Goal: Task Accomplishment & Management: Use online tool/utility

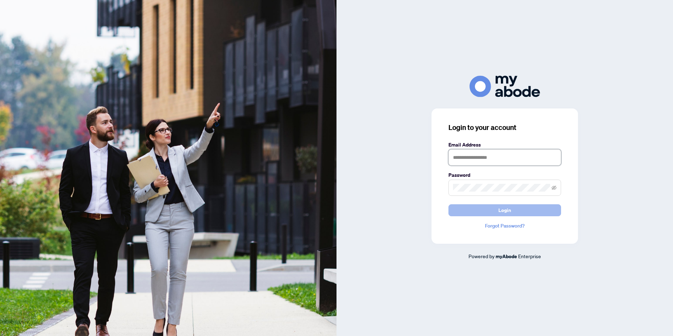
type input "**********"
click at [493, 211] on button "Login" at bounding box center [505, 210] width 113 height 12
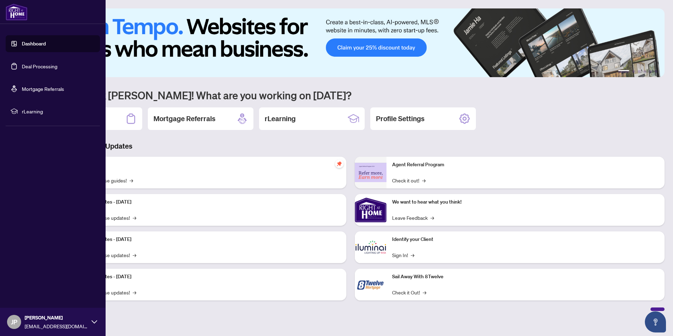
click at [36, 64] on link "Deal Processing" at bounding box center [40, 66] width 36 height 6
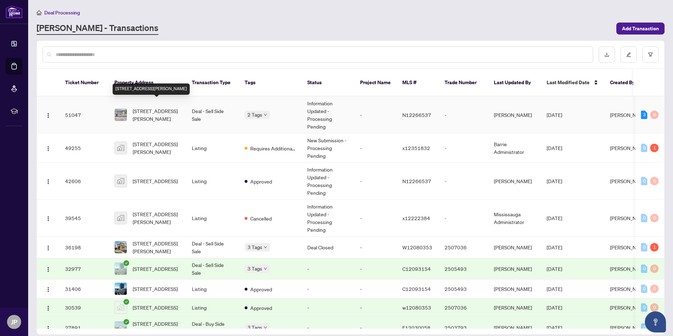
click at [160, 109] on span "[STREET_ADDRESS][PERSON_NAME]" at bounding box center [157, 114] width 48 height 15
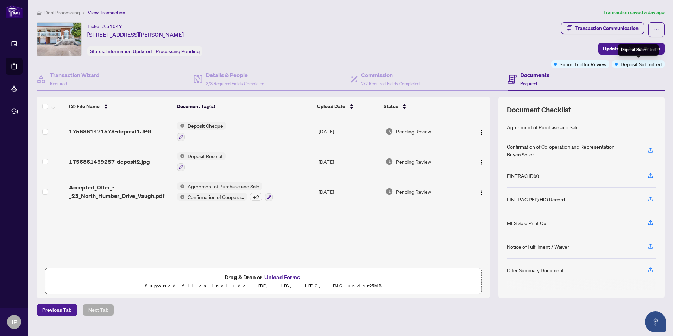
click at [622, 63] on span "Deposit Submitted" at bounding box center [641, 64] width 41 height 8
click at [639, 71] on div "Documents Required" at bounding box center [586, 79] width 157 height 23
click at [525, 82] on span "Required" at bounding box center [529, 83] width 17 height 5
click at [643, 70] on div "Documents Required" at bounding box center [586, 79] width 157 height 23
click at [658, 29] on icon "ellipsis" at bounding box center [656, 29] width 5 height 5
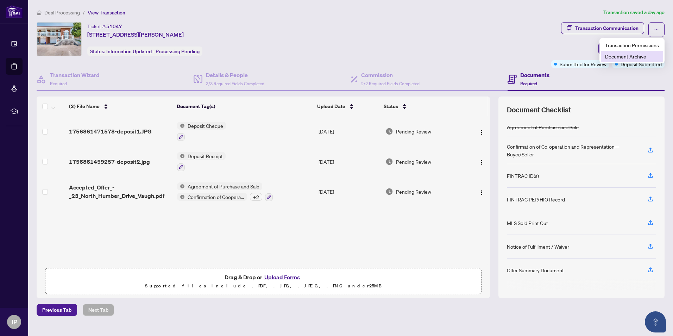
click at [621, 56] on span "Document Archive" at bounding box center [633, 56] width 54 height 8
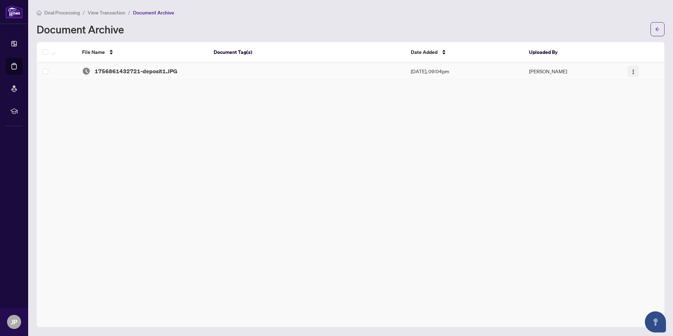
click at [634, 72] on img "button" at bounding box center [634, 72] width 6 height 6
drag, startPoint x: 508, startPoint y: 136, endPoint x: 210, endPoint y: 96, distance: 300.0
click at [496, 136] on div "File Name Document Tag(s) Date Added Uploaded By 1756861432721-deposit1.JPG Sep…" at bounding box center [351, 184] width 628 height 285
click at [135, 72] on span "1756861432721-deposit1.JPG" at bounding box center [136, 71] width 83 height 8
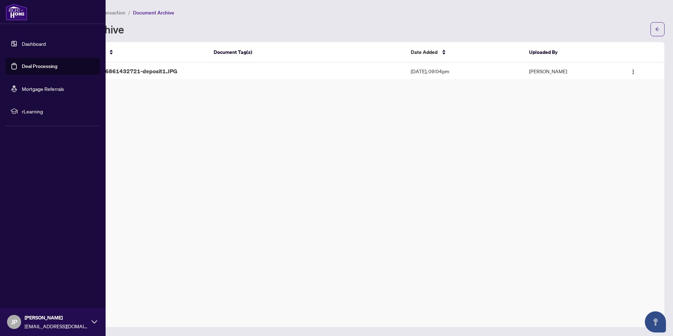
click at [42, 63] on link "Deal Processing" at bounding box center [40, 66] width 36 height 6
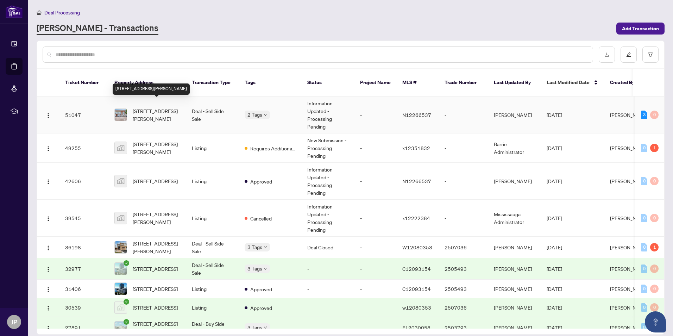
click at [152, 107] on span "23 North Humber Dr, Vaughan, Ontario L4L 2G5, Canada" at bounding box center [157, 114] width 48 height 15
